Goal: Task Accomplishment & Management: Manage account settings

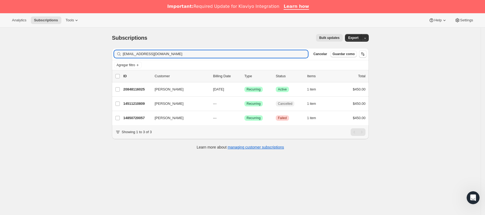
drag, startPoint x: 183, startPoint y: 57, endPoint x: 90, endPoint y: 60, distance: 92.3
click at [83, 60] on div "Subscriptions. Esta página está lista Subscriptions Bulk updates Más acciones B…" at bounding box center [240, 135] width 481 height 215
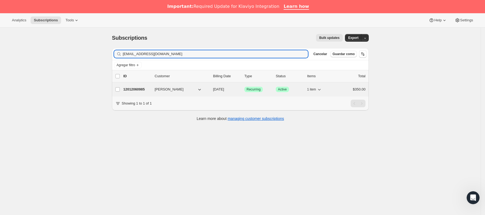
type input "[EMAIL_ADDRESS][DOMAIN_NAME]"
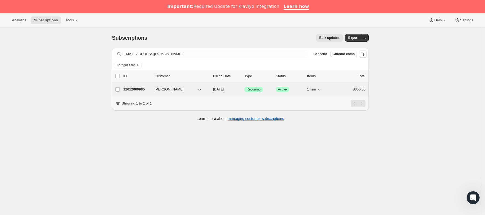
click at [150, 89] on p "12012060985" at bounding box center [136, 89] width 27 height 5
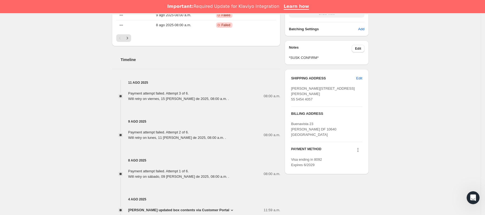
scroll to position [243, 0]
click at [361, 152] on icon at bounding box center [357, 149] width 5 height 5
click at [361, 173] on span "Send link to update card" at bounding box center [360, 171] width 38 height 4
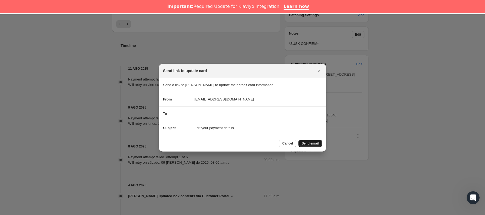
click at [313, 145] on span "Send email" at bounding box center [310, 143] width 17 height 4
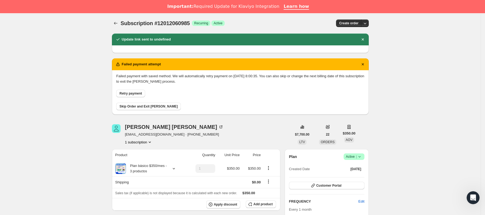
scroll to position [0, 0]
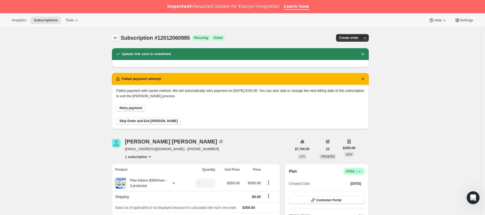
click at [118, 38] on icon "Subscriptions" at bounding box center [115, 37] width 5 height 5
